Goal: Transaction & Acquisition: Book appointment/travel/reservation

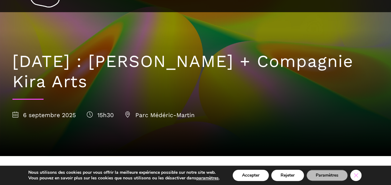
click at [355, 176] on icon "Close GDPR Cookie Banner" at bounding box center [355, 174] width 11 height 9
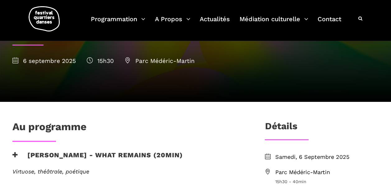
scroll to position [83, 0]
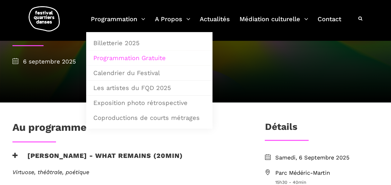
click at [121, 56] on link "Programmation Gratuite" at bounding box center [149, 58] width 119 height 14
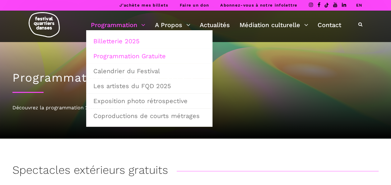
click at [119, 41] on link "Billetterie 2025" at bounding box center [149, 41] width 119 height 14
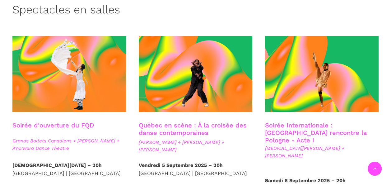
scroll to position [163, 0]
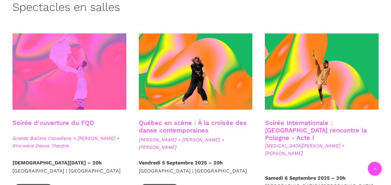
click at [67, 89] on span at bounding box center [69, 71] width 114 height 76
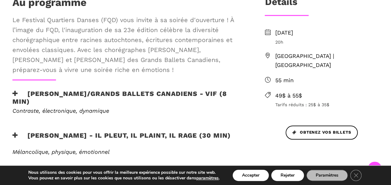
scroll to position [232, 0]
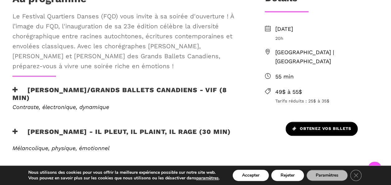
click at [313, 125] on span "Obtenez vos billets" at bounding box center [321, 128] width 58 height 7
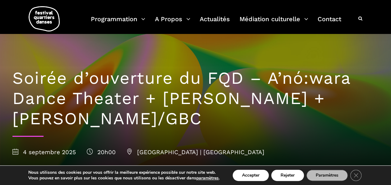
scroll to position [0, 0]
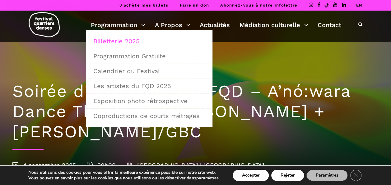
click at [119, 39] on link "Billetterie 2025" at bounding box center [149, 41] width 119 height 14
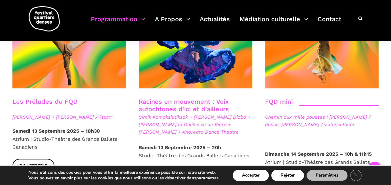
scroll to position [912, 0]
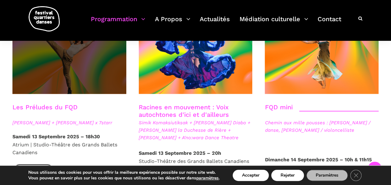
click at [66, 50] on span at bounding box center [69, 56] width 114 height 76
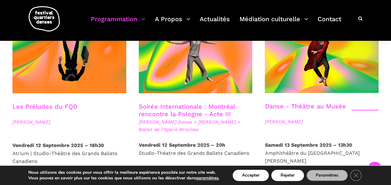
scroll to position [723, 0]
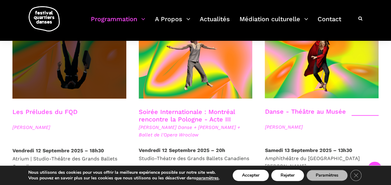
click at [113, 67] on span at bounding box center [69, 60] width 114 height 76
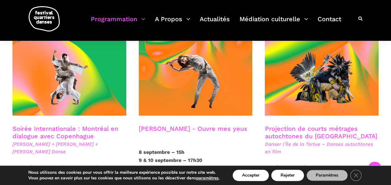
scroll to position [363, 0]
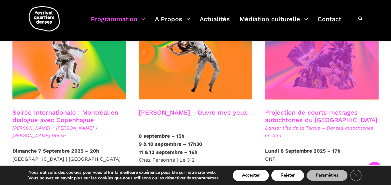
click at [309, 62] on span at bounding box center [322, 61] width 114 height 76
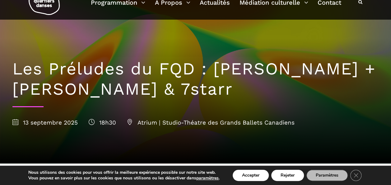
scroll to position [24, 0]
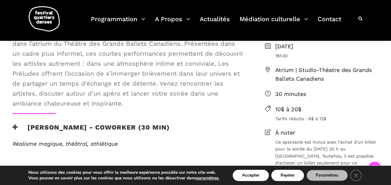
scroll to position [176, 0]
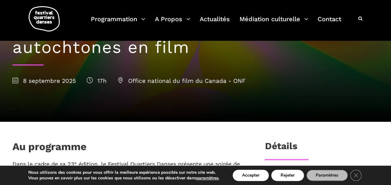
scroll to position [62, 0]
